Goal: Find specific page/section: Find specific page/section

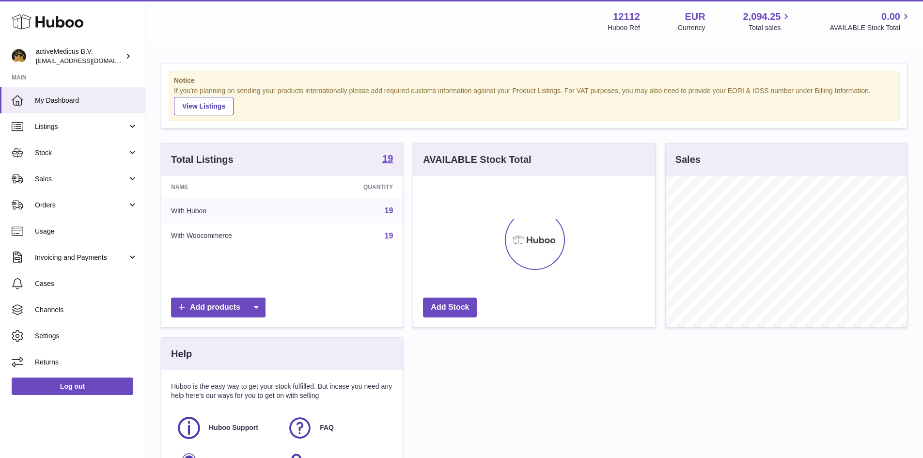
scroll to position [151, 242]
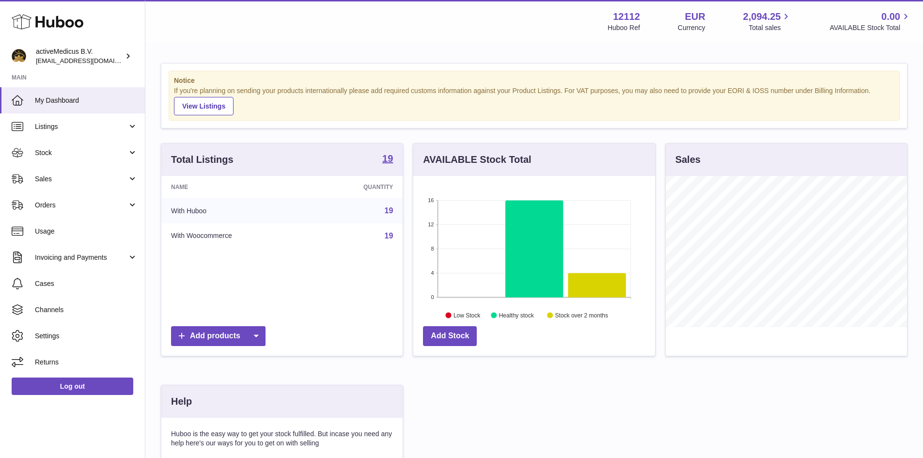
click at [392, 212] on link "19" at bounding box center [389, 211] width 9 height 8
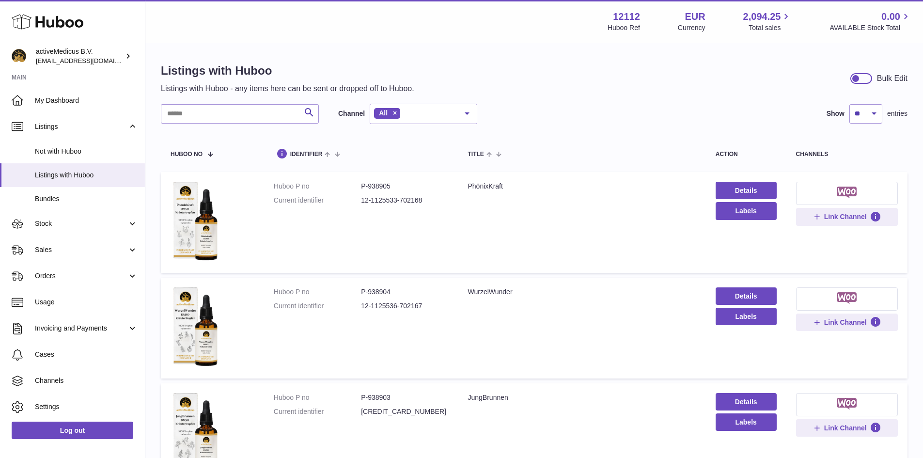
click at [377, 185] on dd "P-938905" at bounding box center [404, 186] width 87 height 9
copy dd "938905"
click at [127, 56] on icon at bounding box center [128, 56] width 10 height 10
copy dd "938905"
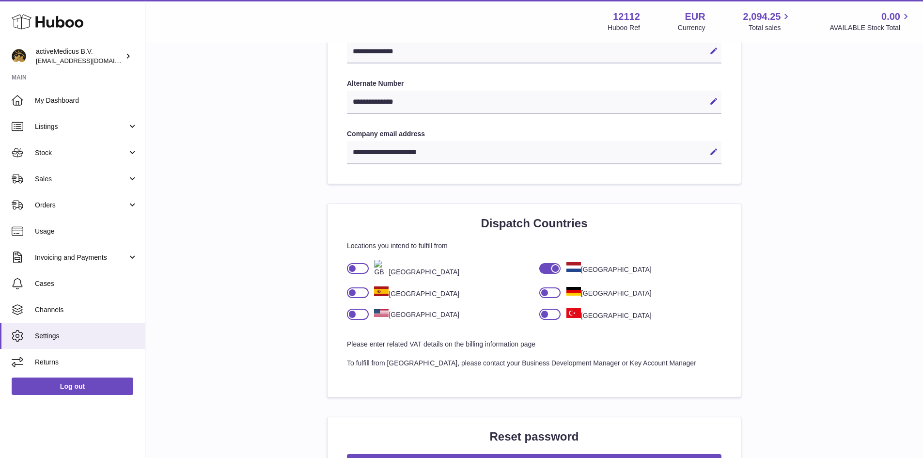
scroll to position [484, 0]
